Goal: Task Accomplishment & Management: Manage account settings

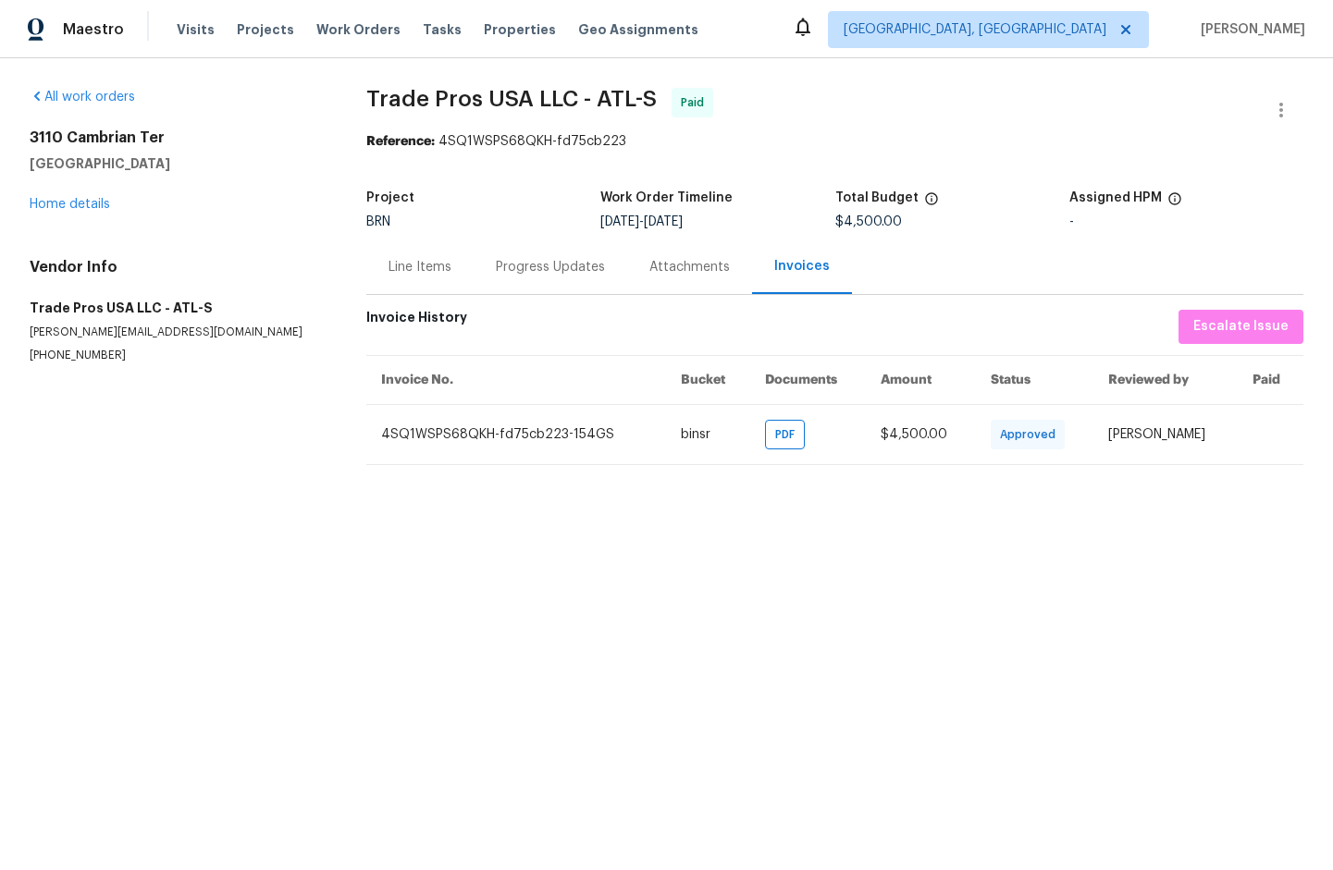
click at [409, 276] on div "Line Items" at bounding box center [419, 267] width 63 height 18
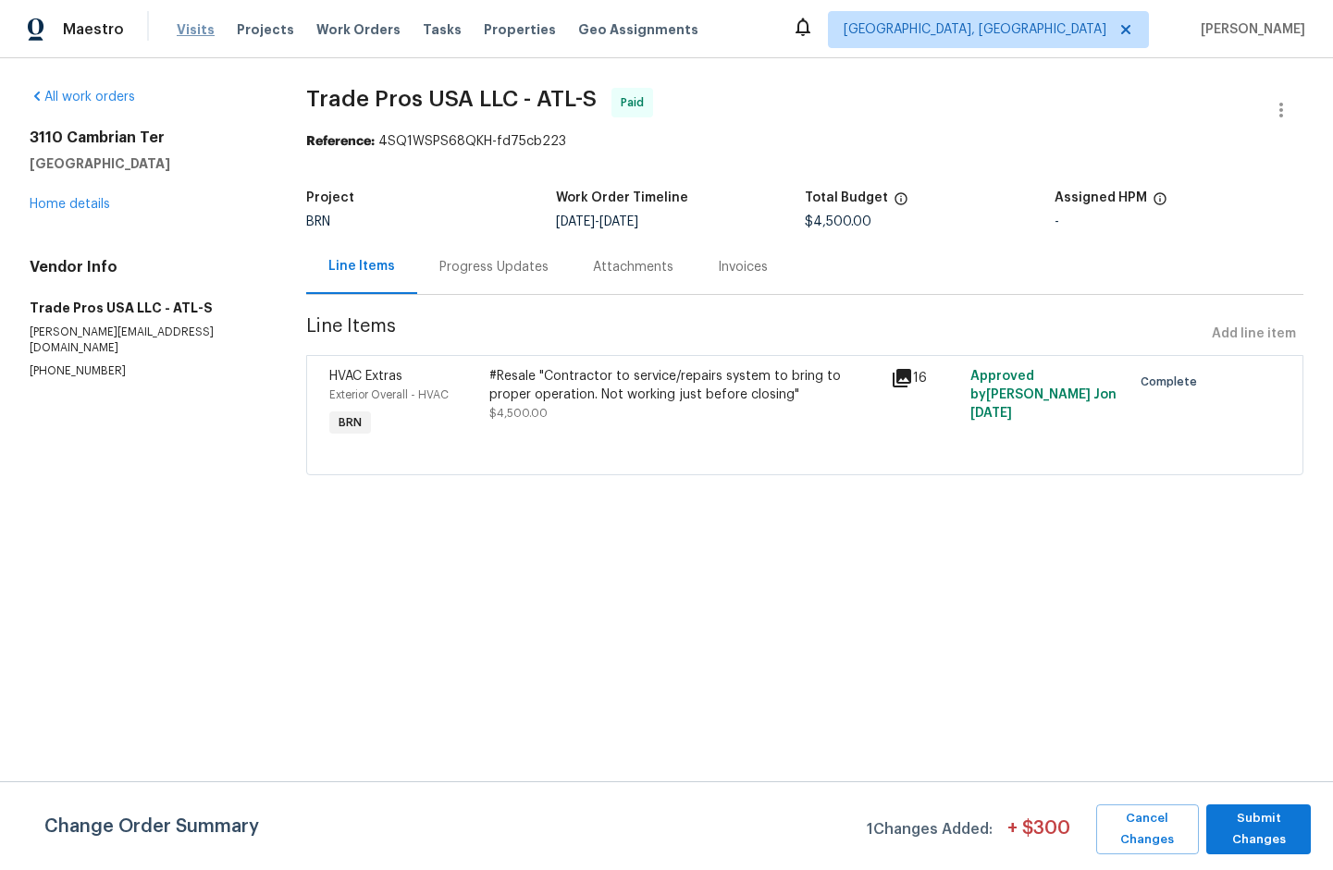
click at [192, 36] on span "Visits" at bounding box center [196, 29] width 38 height 18
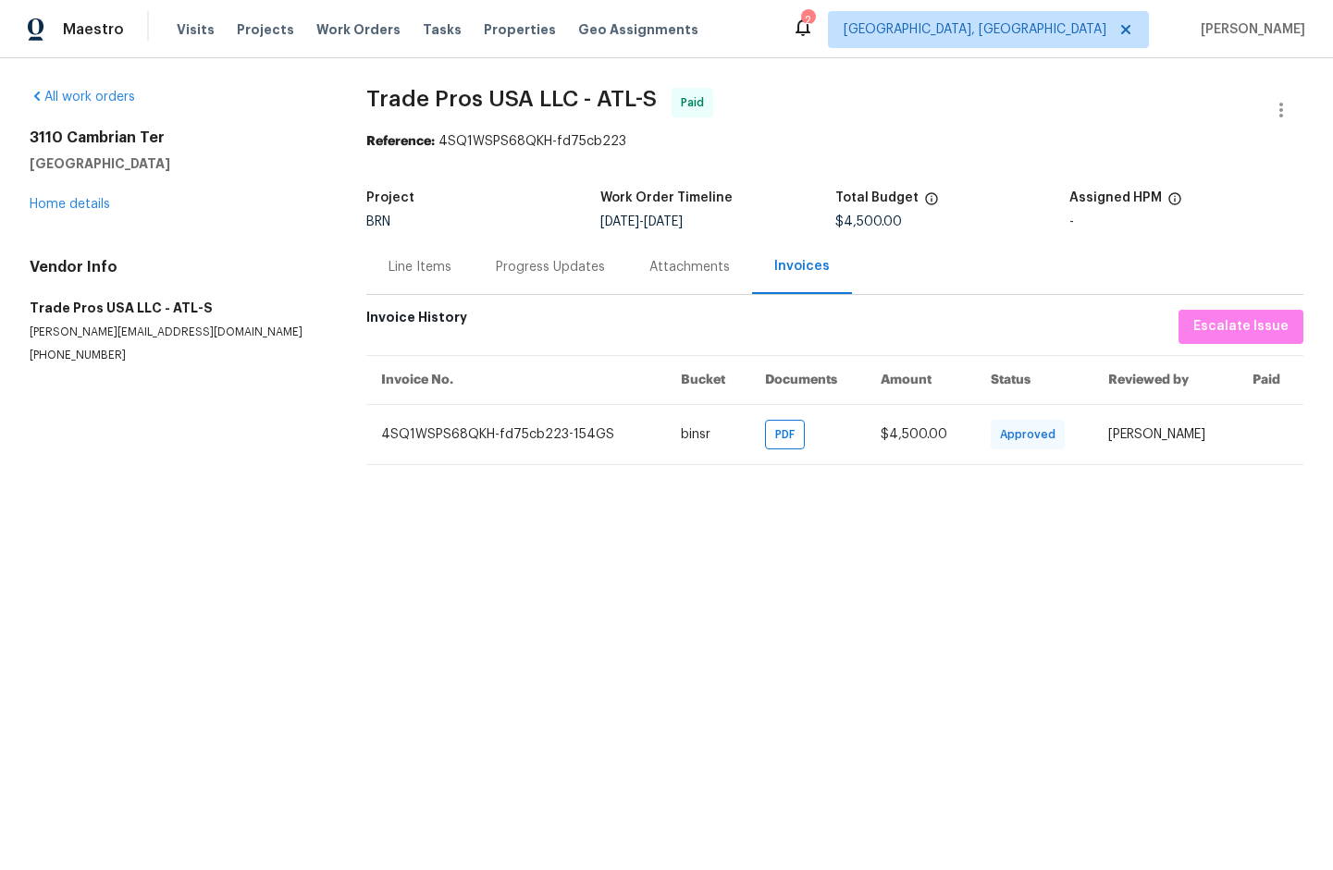
click at [427, 265] on div "Line Items" at bounding box center [419, 267] width 63 height 18
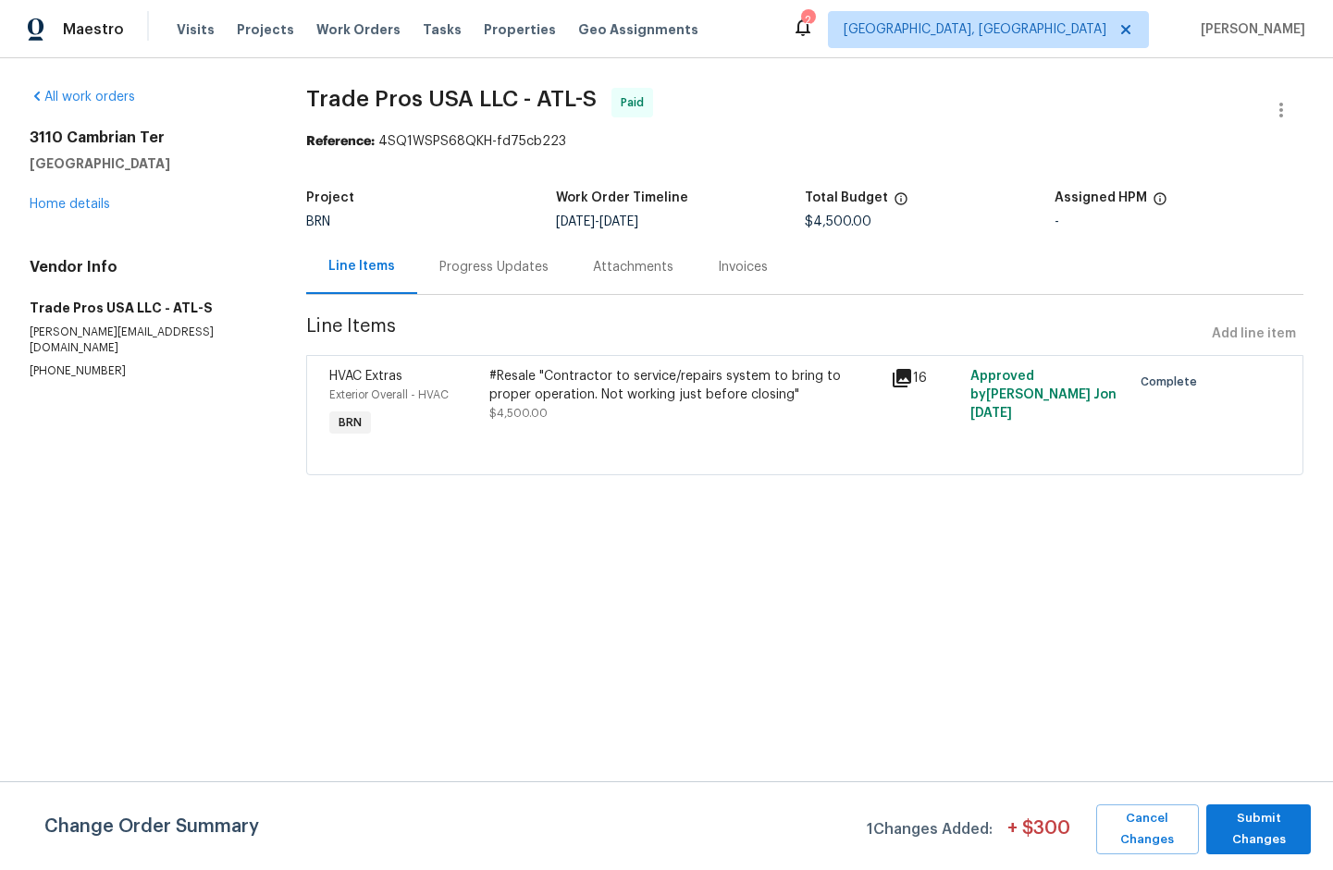
click at [474, 274] on div "Progress Updates" at bounding box center [493, 267] width 109 height 18
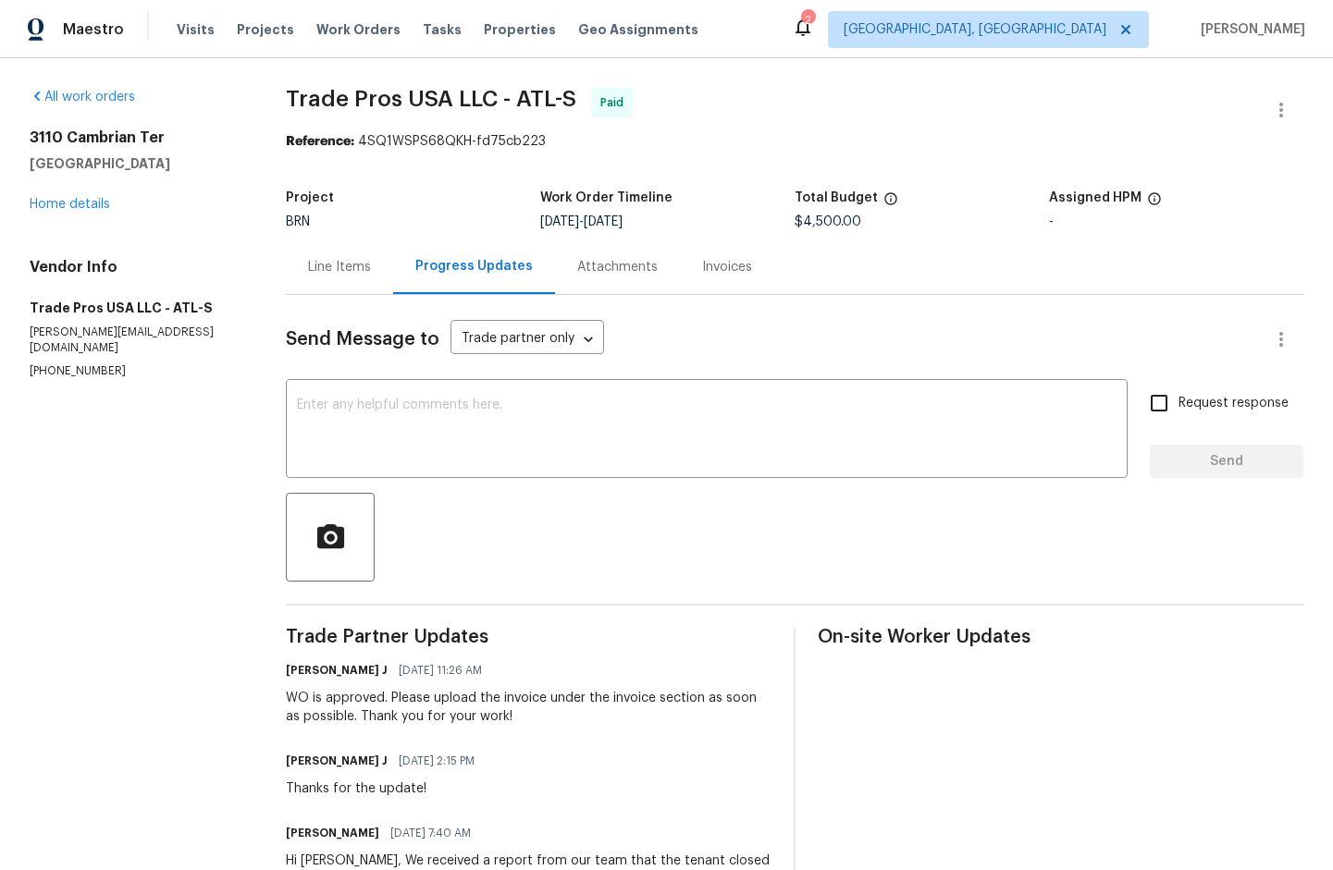
click at [721, 273] on div "Invoices" at bounding box center [727, 267] width 50 height 18
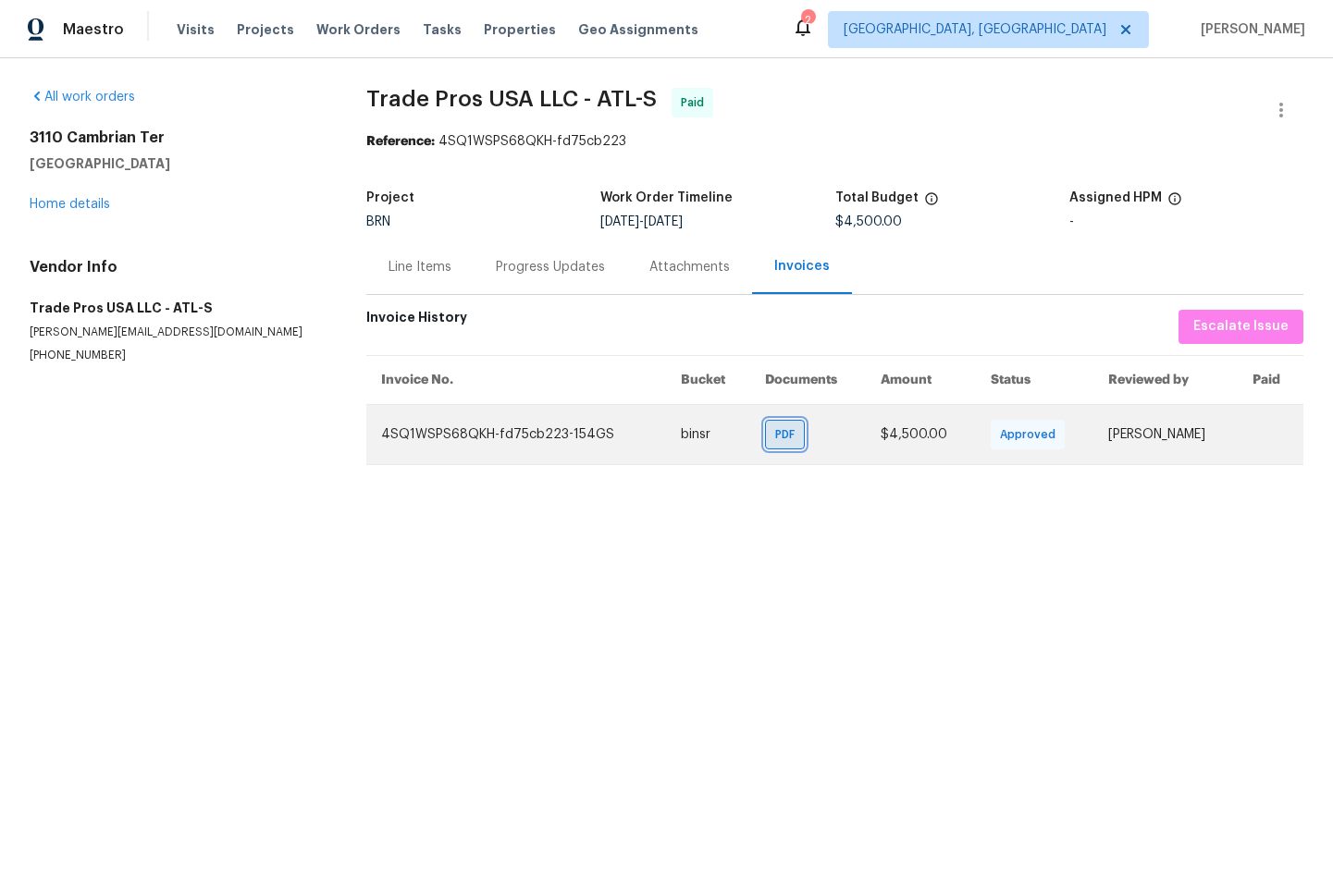
click at [775, 429] on span "PDF" at bounding box center [788, 434] width 27 height 18
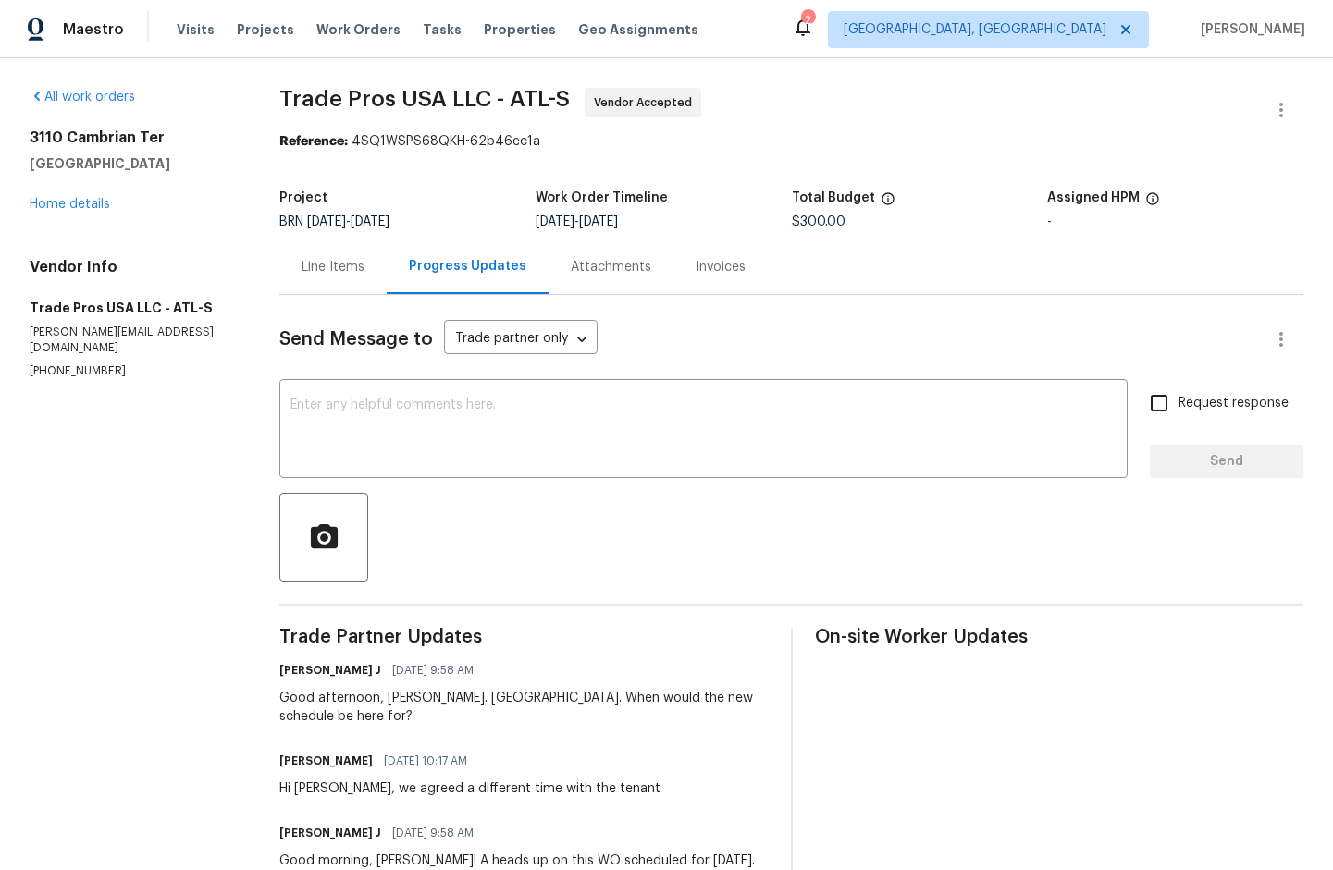
click at [342, 264] on div "Line Items" at bounding box center [333, 267] width 63 height 18
